Goal: Transaction & Acquisition: Purchase product/service

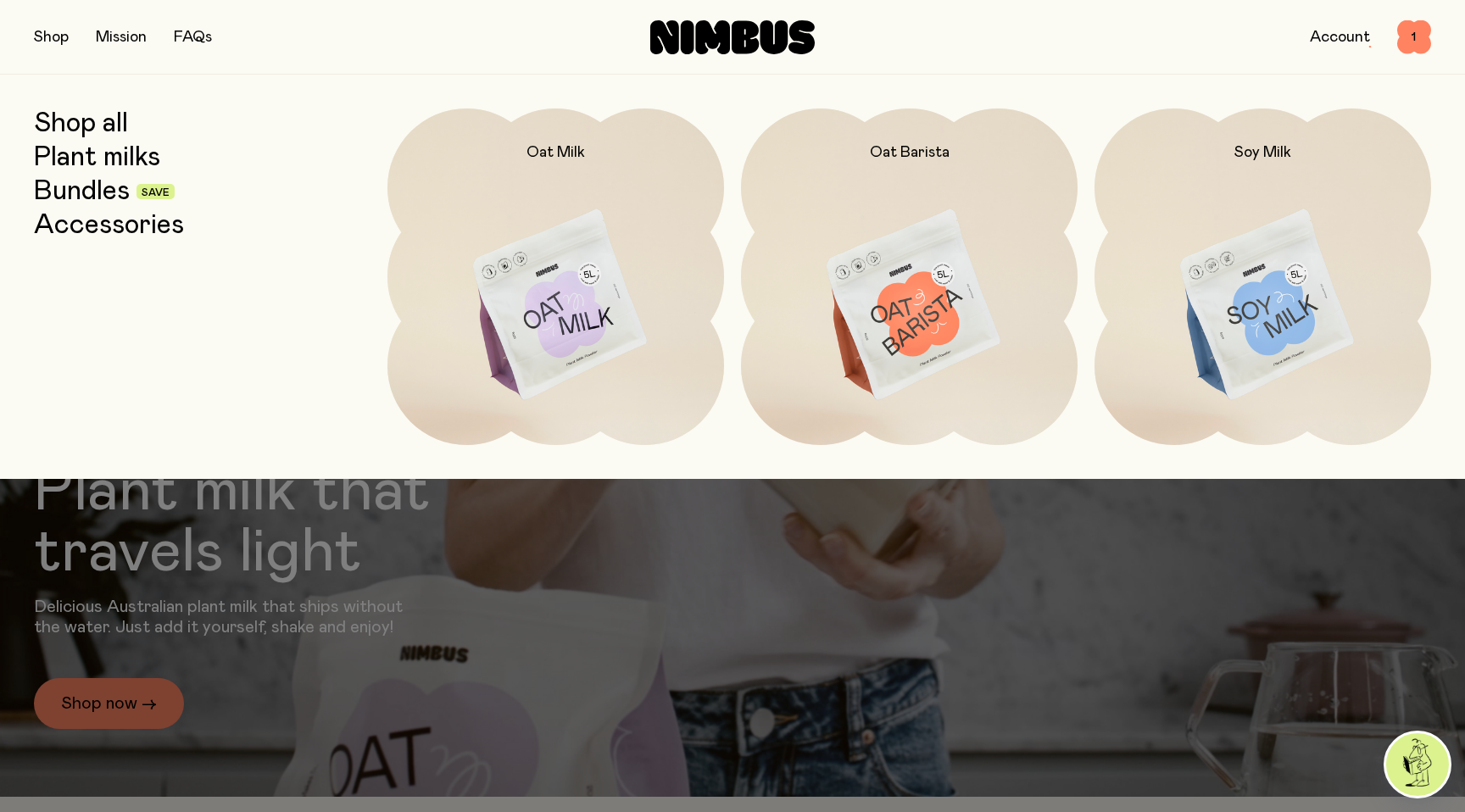
click at [82, 185] on link "Bundles" at bounding box center [82, 191] width 96 height 31
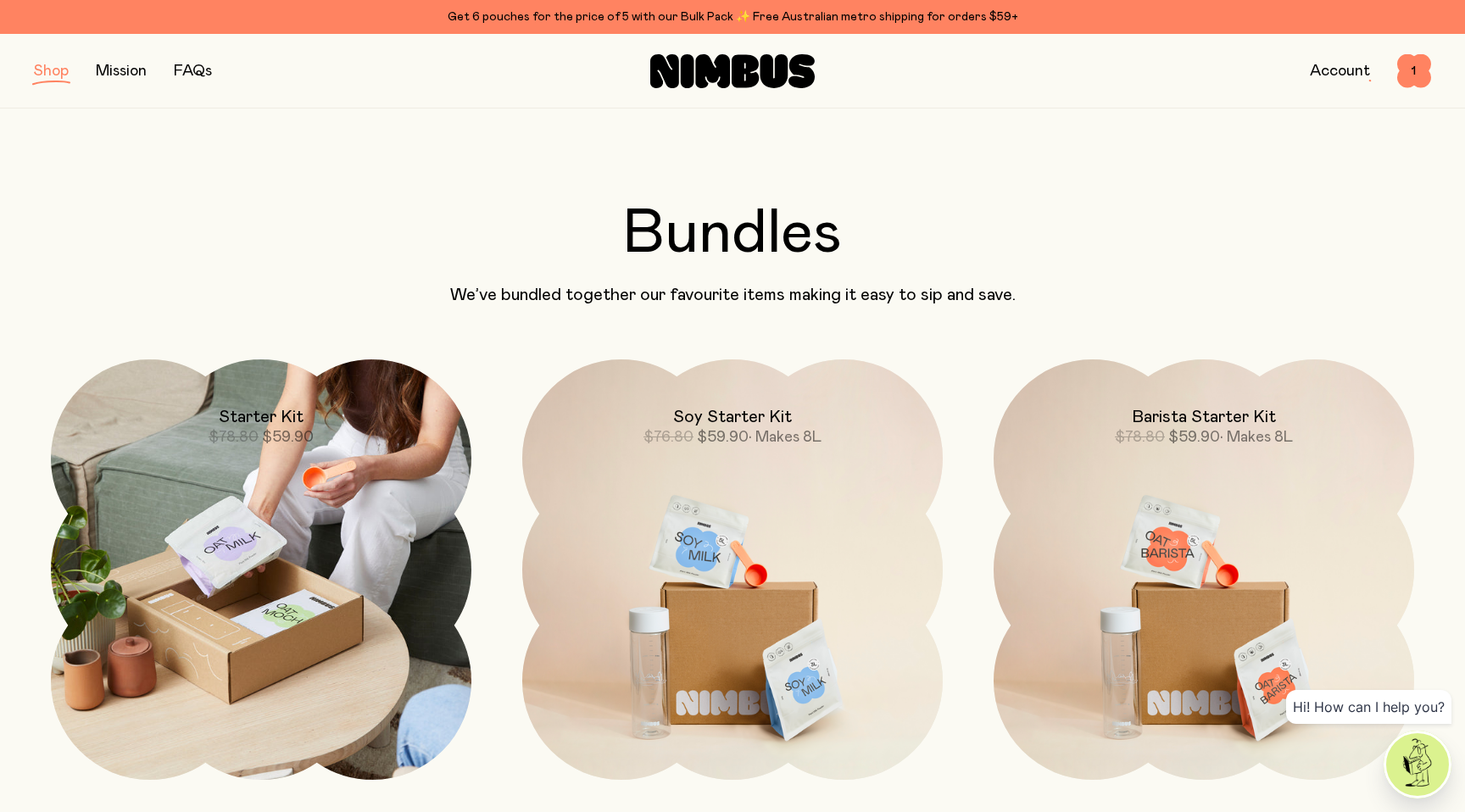
click at [227, 401] on div "Starter Kit $78.80 $59.90" at bounding box center [261, 403] width 421 height 89
